Goal: Task Accomplishment & Management: Manage account settings

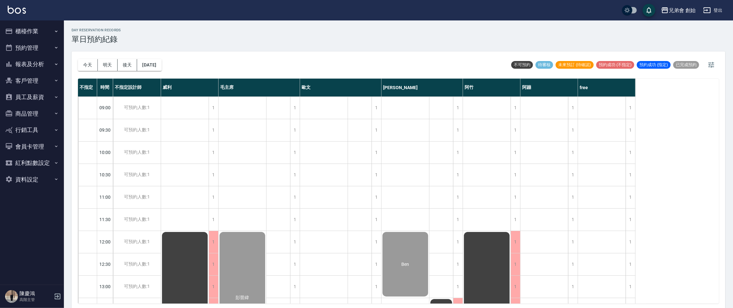
drag, startPoint x: 328, startPoint y: 38, endPoint x: 254, endPoint y: 4, distance: 82.4
click at [329, 33] on div "day Reservation records 單日預約紀錄" at bounding box center [399, 36] width 654 height 16
click at [261, 51] on div "今天 明天 後天 2025/09/18 不可預約 待審核 未來預訂 (待確認) 預約成功 (不指定) 預約成功 (指定) 已完成預約" at bounding box center [398, 64] width 641 height 27
click at [86, 57] on div "今天 明天 後天 2025/09/18" at bounding box center [120, 64] width 84 height 27
click at [97, 68] on button "今天" at bounding box center [88, 65] width 20 height 12
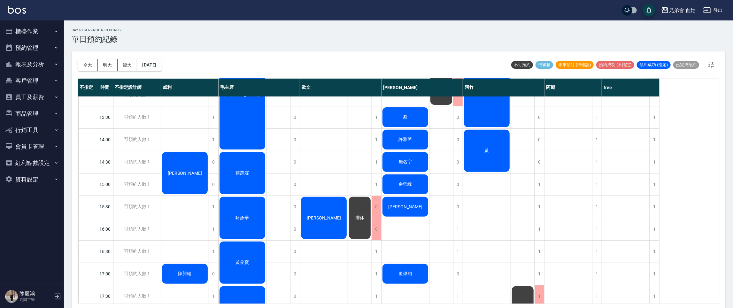
scroll to position [96, 0]
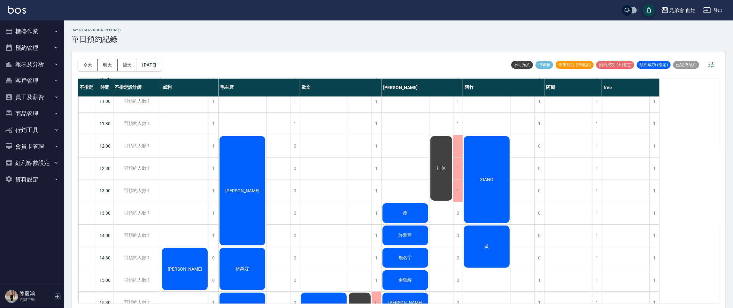
click at [103, 70] on button "明天" at bounding box center [108, 65] width 20 height 12
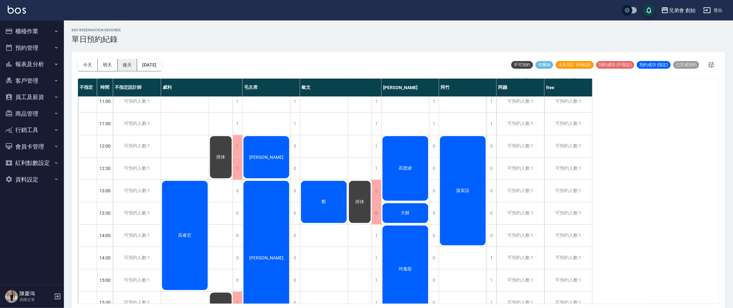
click at [123, 63] on button "後天" at bounding box center [128, 65] width 20 height 12
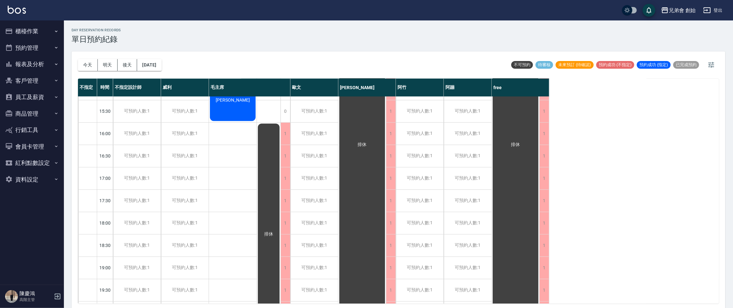
scroll to position [143, 0]
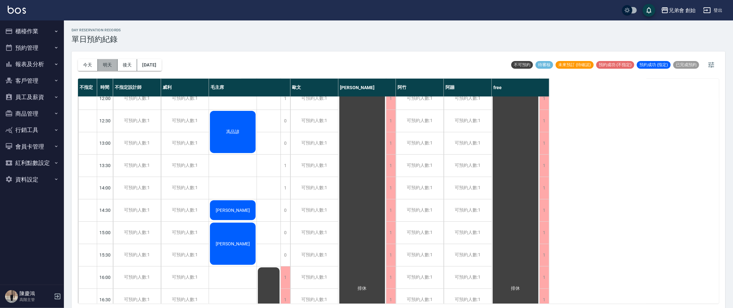
click at [116, 65] on button "明天" at bounding box center [108, 65] width 20 height 12
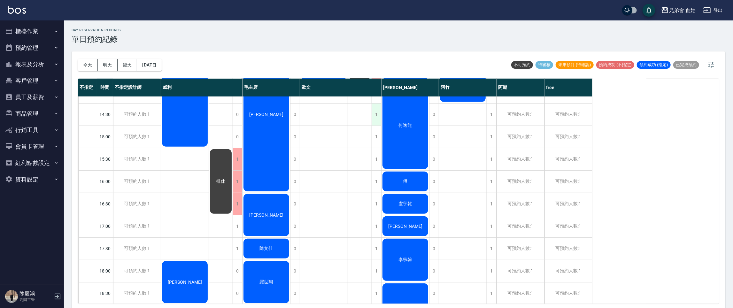
scroll to position [143, 0]
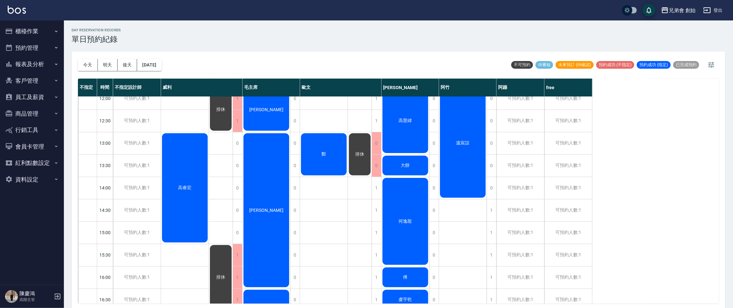
click at [321, 209] on div "鄭" at bounding box center [324, 277] width 48 height 649
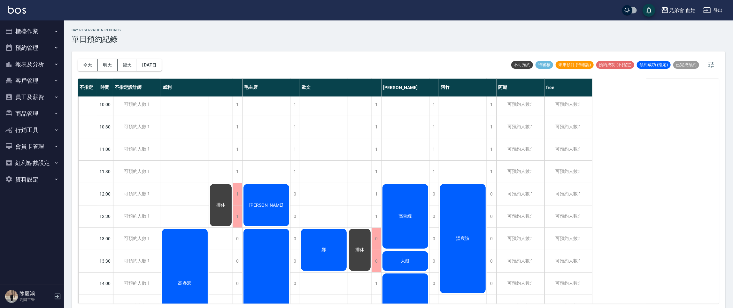
click at [78, 62] on button "今天" at bounding box center [88, 65] width 20 height 12
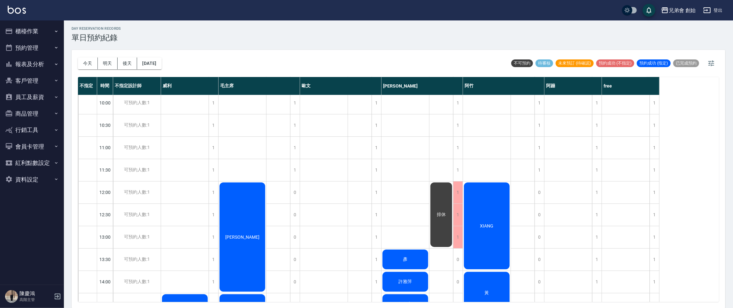
scroll to position [143, 0]
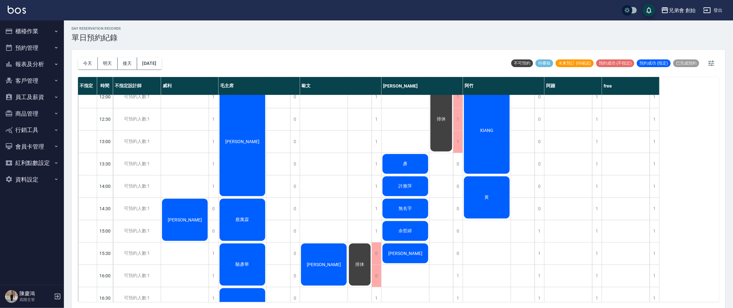
click at [341, 170] on div "ken 李裕紳" at bounding box center [324, 275] width 48 height 649
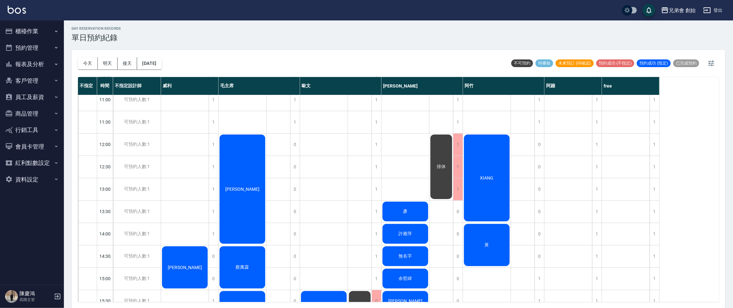
click at [215, 143] on div "1" at bounding box center [214, 145] width 10 height 22
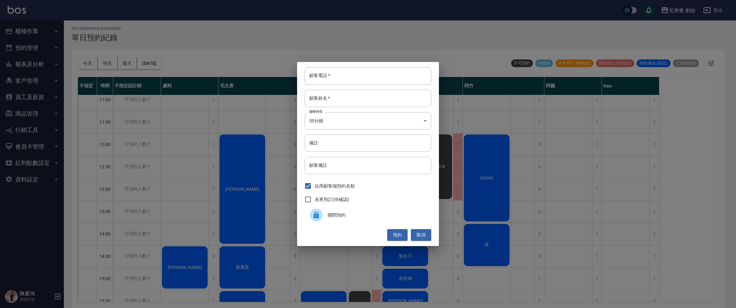
click at [347, 213] on span "關閉預約" at bounding box center [377, 215] width 98 height 7
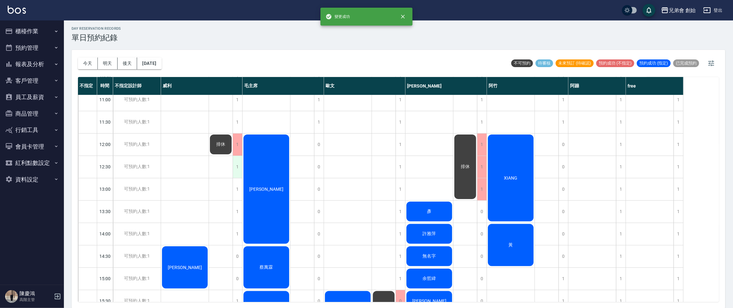
click at [237, 167] on div "1" at bounding box center [238, 167] width 10 height 22
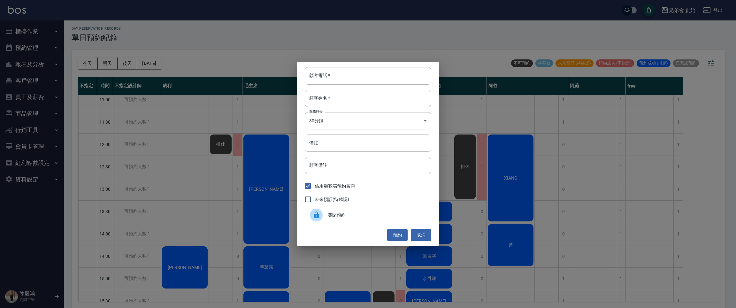
click at [354, 215] on span "關閉預約" at bounding box center [377, 215] width 98 height 7
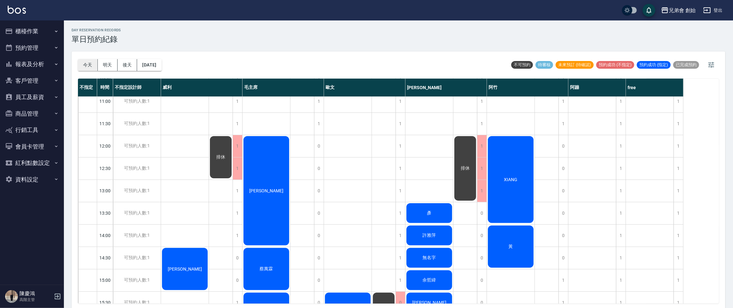
click at [78, 67] on button "今天" at bounding box center [88, 65] width 20 height 12
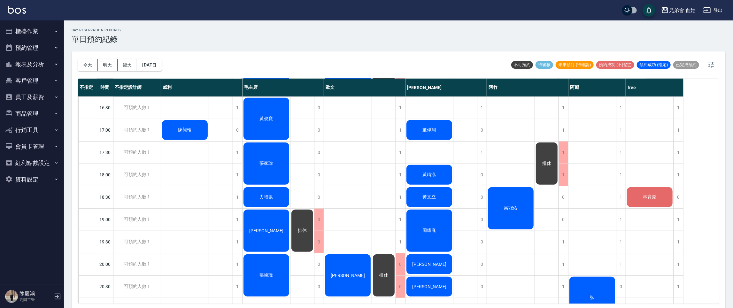
click at [660, 199] on div "林育銘" at bounding box center [650, 197] width 48 height 22
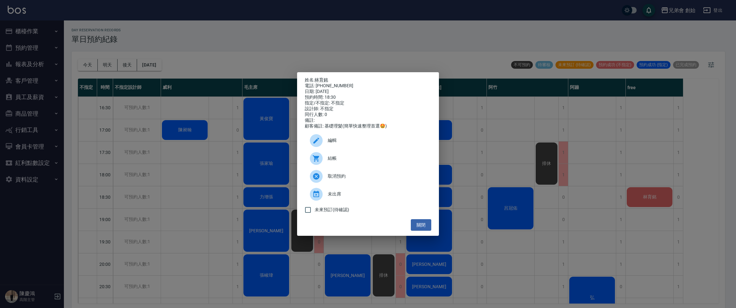
click at [593, 180] on div "姓名: 林育銘 電話: 0982701924 日期: 2025/09/19 預約時間: 18:30 指定/不指定: 不指定 設計師: 不指定 同行人數: 0 …" at bounding box center [368, 154] width 736 height 308
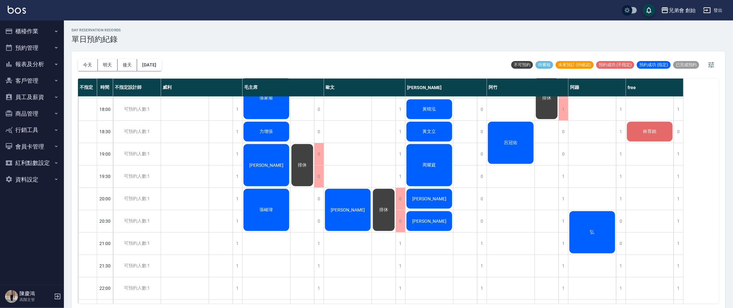
scroll to position [161, 0]
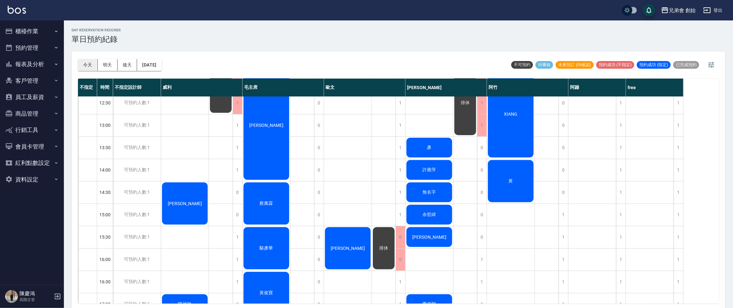
click at [94, 62] on button "今天" at bounding box center [88, 65] width 20 height 12
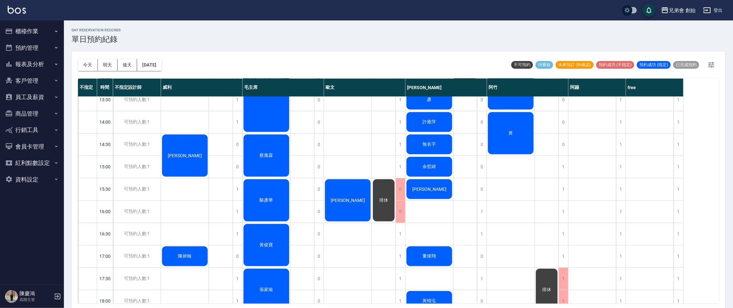
scroll to position [66, 0]
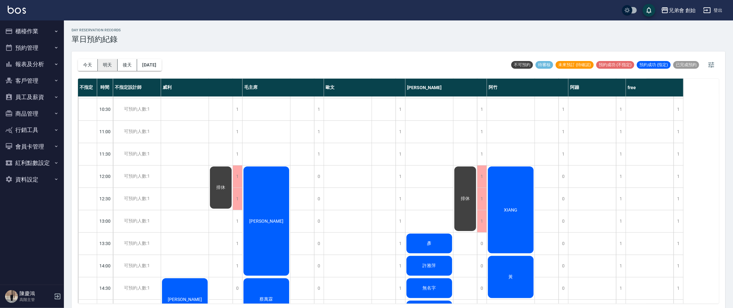
click at [101, 64] on button "明天" at bounding box center [108, 65] width 20 height 12
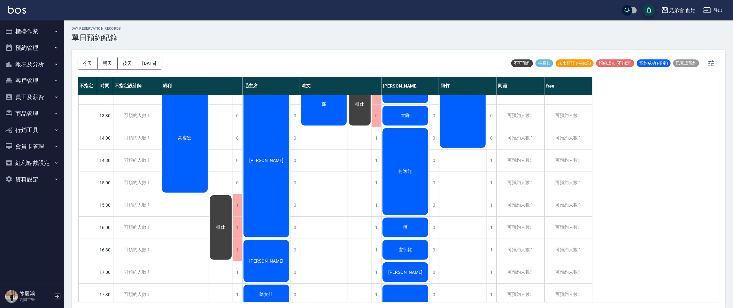
scroll to position [96, 0]
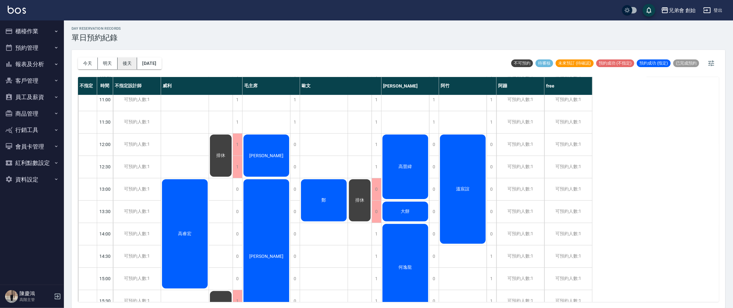
click at [127, 64] on button "後天" at bounding box center [128, 64] width 20 height 12
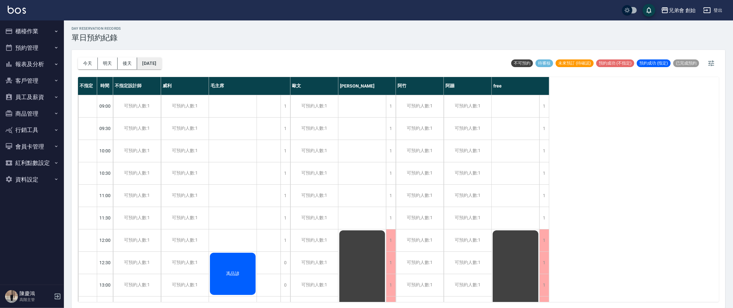
click at [161, 64] on button "2025/09/21" at bounding box center [149, 64] width 24 height 12
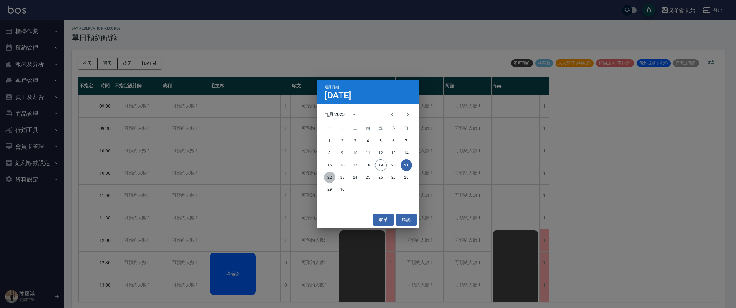
click at [326, 177] on button "22" at bounding box center [330, 178] width 12 height 12
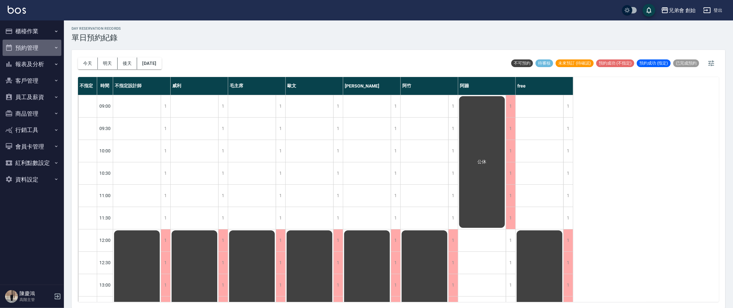
click at [28, 42] on button "預約管理" at bounding box center [32, 48] width 59 height 17
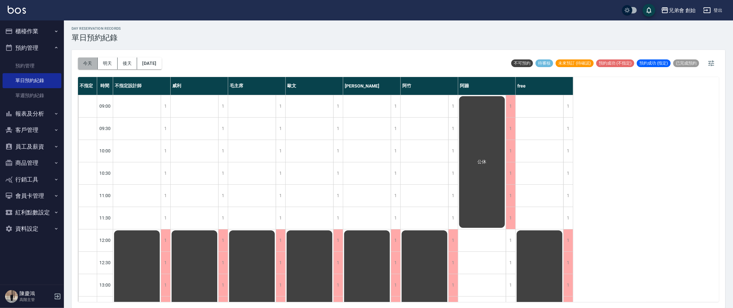
click at [84, 62] on button "今天" at bounding box center [88, 64] width 20 height 12
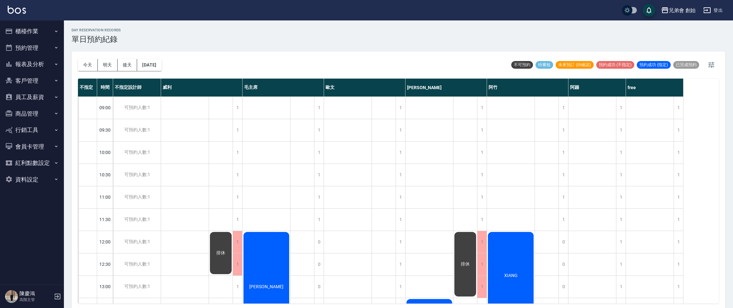
scroll to position [2, 0]
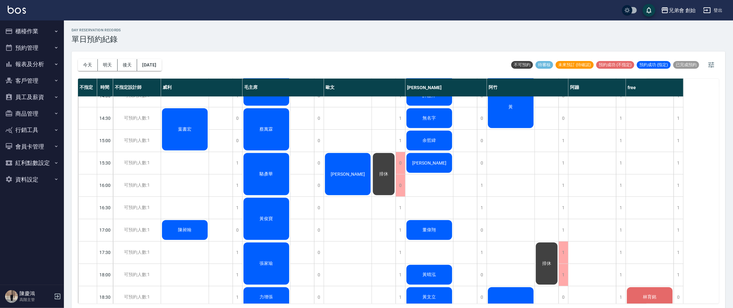
scroll to position [228, 0]
